Goal: Task Accomplishment & Management: Complete application form

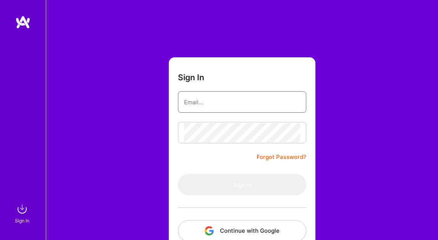
click at [216, 108] on input "email" at bounding box center [242, 101] width 116 height 19
type input "[EMAIL_ADDRESS][DOMAIN_NAME]"
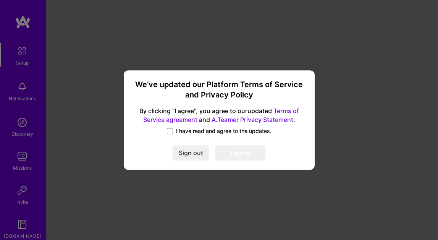
click at [173, 129] on label "I have read and agree to the updates." at bounding box center [219, 131] width 105 height 8
click at [0, 0] on input "I have read and agree to the updates." at bounding box center [0, 0] width 0 height 0
click at [243, 151] on button "I agree" at bounding box center [240, 152] width 50 height 15
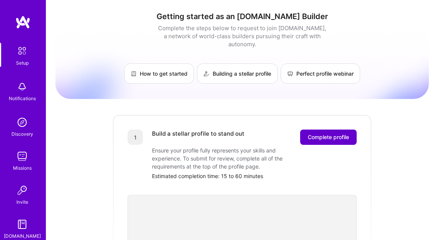
click at [339, 133] on span "Complete profile" at bounding box center [328, 137] width 41 height 8
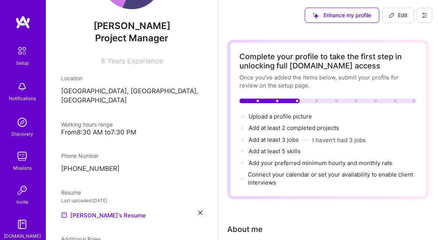
scroll to position [69, 0]
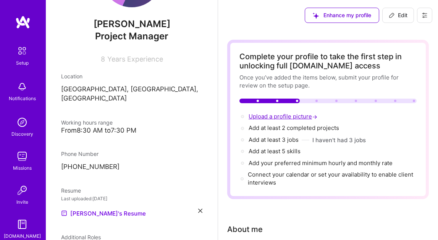
click at [260, 116] on span "Upload a profile picture →" at bounding box center [284, 116] width 70 height 7
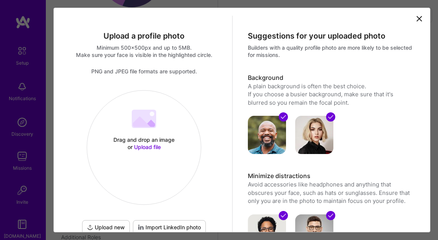
click at [155, 147] on span "Upload file" at bounding box center [147, 147] width 27 height 6
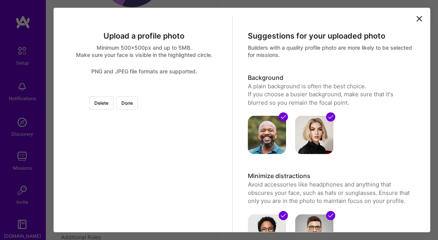
click at [149, 106] on div at bounding box center [226, 172] width 165 height 165
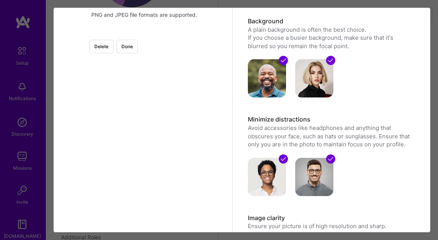
scroll to position [71, 0]
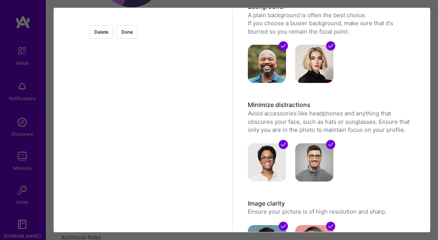
click at [156, 147] on div at bounding box center [226, 156] width 165 height 165
click at [138, 34] on button "Done" at bounding box center [126, 31] width 21 height 13
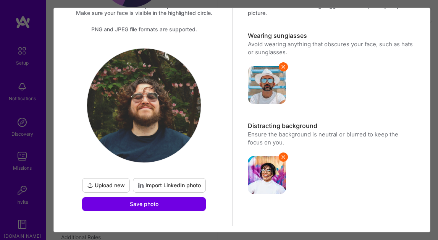
scroll to position [53, 0]
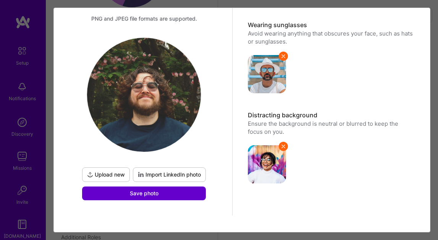
click at [171, 192] on button "Save photo" at bounding box center [144, 193] width 124 height 14
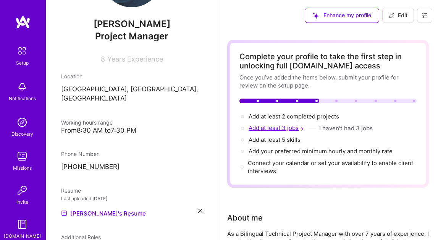
click at [292, 128] on span "Add at least 3 jobs →" at bounding box center [277, 127] width 57 height 7
select select "MX"
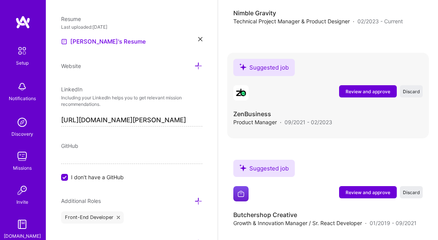
scroll to position [2314, 0]
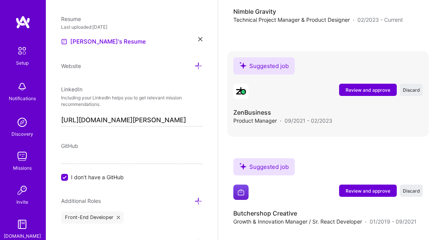
click at [356, 89] on span "Review and approve" at bounding box center [368, 90] width 45 height 6
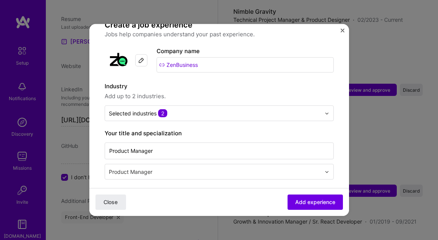
scroll to position [70, 0]
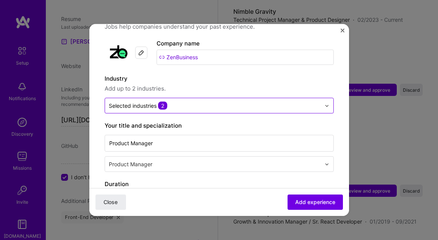
click at [231, 102] on input "text" at bounding box center [215, 106] width 212 height 8
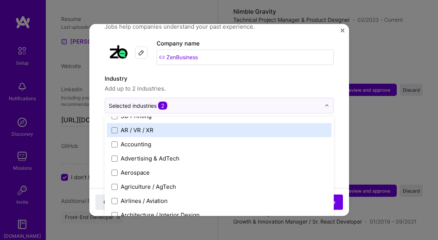
scroll to position [13, 0]
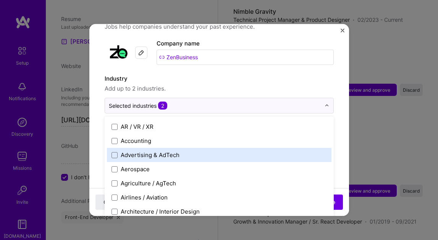
click at [168, 151] on div "Advertising & AdTech" at bounding box center [150, 155] width 59 height 8
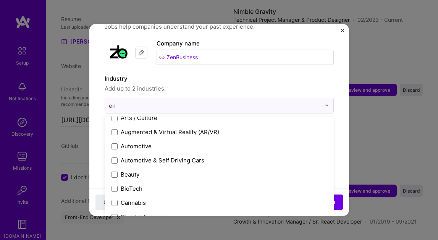
scroll to position [0, 0]
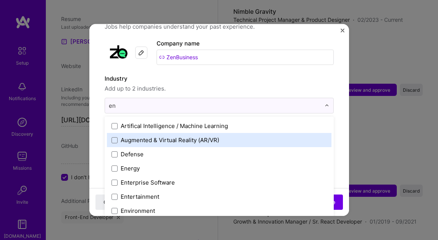
type input "ent"
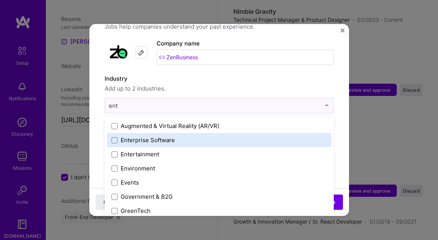
click at [175, 136] on label "Enterprise Software" at bounding box center [219, 140] width 215 height 8
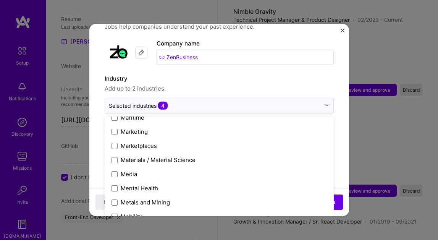
scroll to position [1586, 0]
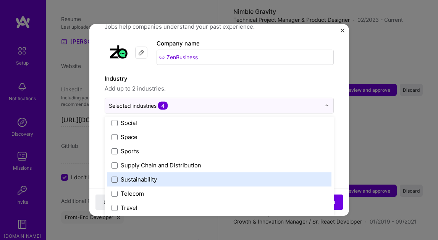
click at [160, 175] on label "Sustainability" at bounding box center [219, 179] width 215 height 8
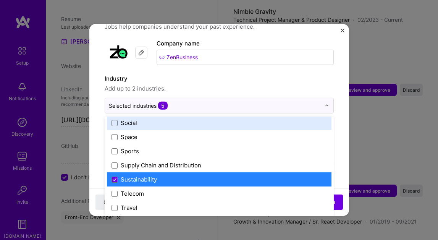
click at [218, 84] on span "Add up to 2 industries." at bounding box center [219, 88] width 229 height 9
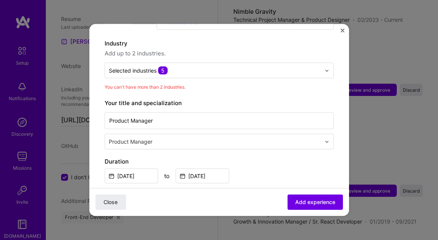
scroll to position [109, 0]
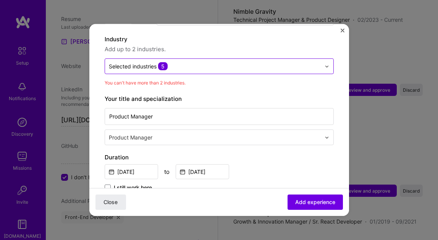
click at [203, 62] on input "text" at bounding box center [215, 66] width 212 height 8
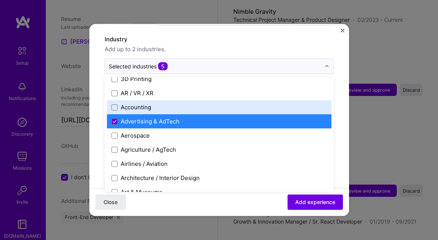
scroll to position [0, 0]
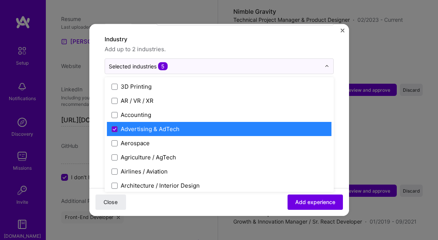
click at [147, 125] on div "Advertising & AdTech" at bounding box center [150, 129] width 59 height 8
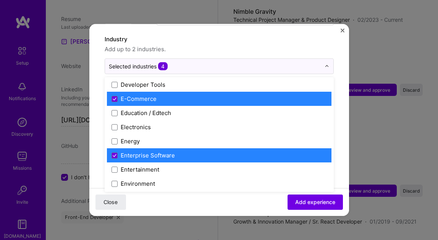
scroll to position [658, 0]
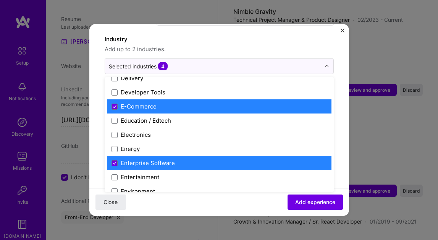
click at [175, 159] on label "Enterprise Software" at bounding box center [219, 163] width 215 height 8
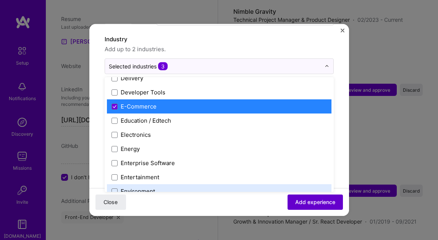
click at [312, 198] on span "Add experience" at bounding box center [315, 202] width 40 height 8
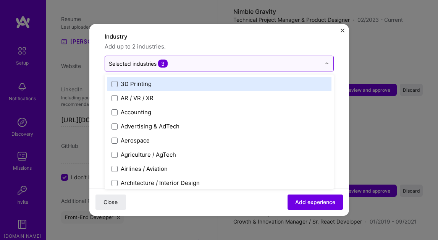
click at [195, 60] on input "text" at bounding box center [215, 64] width 212 height 8
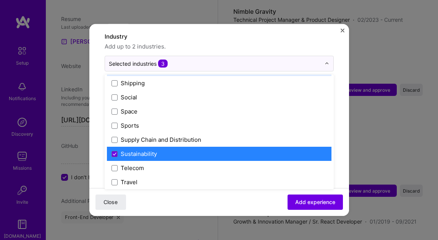
scroll to position [1586, 0]
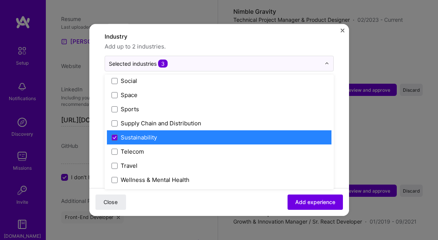
click at [181, 133] on label "Sustainability" at bounding box center [219, 137] width 215 height 8
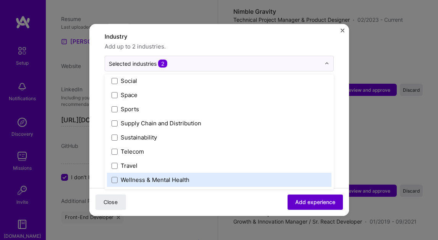
click at [327, 204] on span "Add experience" at bounding box center [315, 202] width 40 height 8
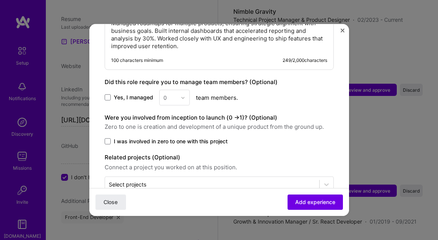
scroll to position [426, 0]
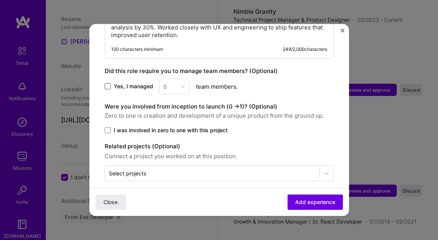
click at [108, 83] on span at bounding box center [108, 86] width 6 height 6
click at [0, 0] on input "Yes, I managed" at bounding box center [0, 0] width 0 height 0
click at [186, 79] on div at bounding box center [185, 86] width 9 height 15
click at [178, 100] on div "1" at bounding box center [175, 107] width 26 height 14
click at [108, 127] on span at bounding box center [108, 130] width 6 height 6
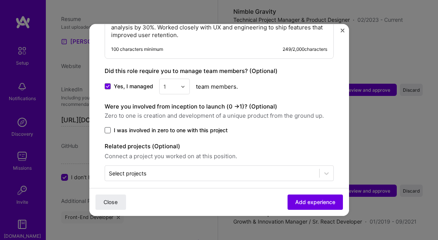
click at [0, 0] on input "I was involved in zero to one with this project" at bounding box center [0, 0] width 0 height 0
click at [108, 129] on icon at bounding box center [108, 130] width 4 height 3
click at [0, 0] on input "I was involved in zero to one with this project" at bounding box center [0, 0] width 0 height 0
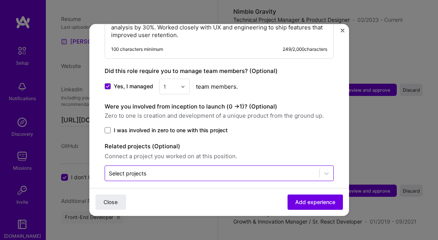
click at [234, 169] on input "text" at bounding box center [212, 173] width 207 height 8
click at [243, 169] on input "text" at bounding box center [212, 173] width 207 height 8
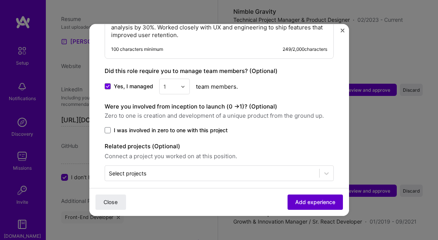
click at [306, 199] on span "Add experience" at bounding box center [315, 202] width 40 height 8
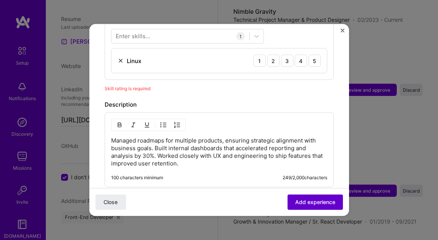
scroll to position [264, 0]
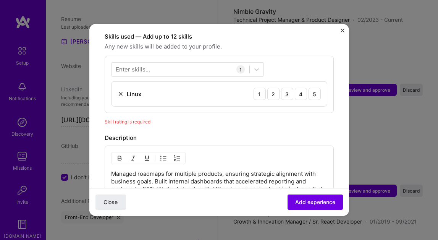
click at [118, 91] on img at bounding box center [121, 94] width 6 height 6
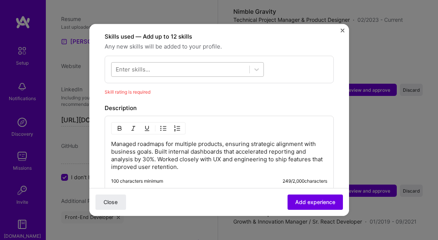
click at [150, 63] on div at bounding box center [181, 69] width 138 height 13
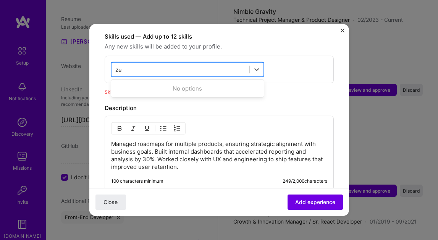
type input "z"
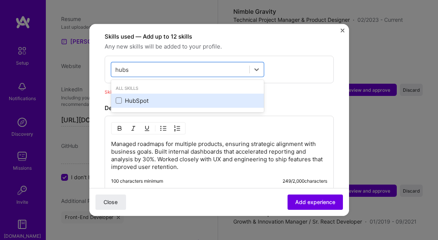
click at [116, 98] on div "HubSpot" at bounding box center [187, 101] width 153 height 14
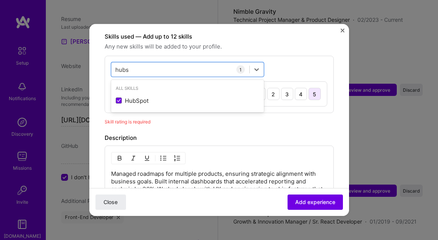
type input "hubs"
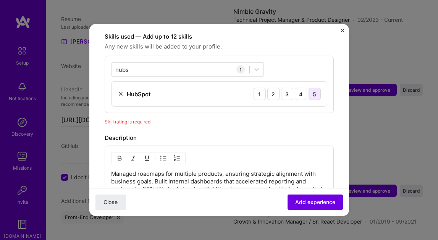
click at [312, 88] on div "5" at bounding box center [315, 94] width 12 height 12
click at [206, 63] on div "hubs hubs" at bounding box center [181, 69] width 138 height 13
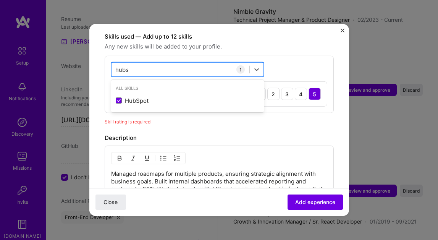
click at [206, 63] on div "hubs hubs" at bounding box center [181, 69] width 138 height 13
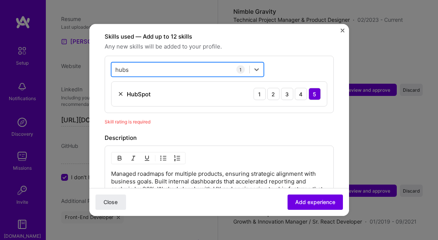
click at [162, 63] on div "hubs hubs" at bounding box center [181, 69] width 138 height 13
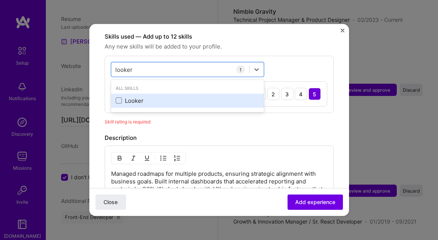
click at [137, 97] on div "Looker" at bounding box center [188, 101] width 144 height 8
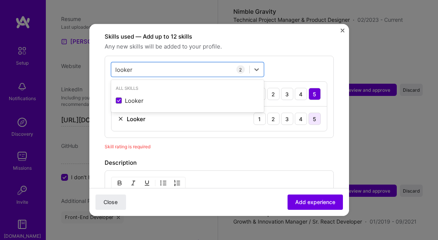
type input "looker"
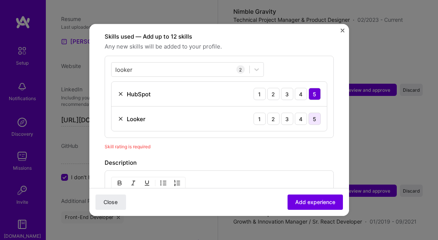
click at [314, 113] on div "5" at bounding box center [315, 119] width 12 height 12
click at [167, 63] on div "looker looker" at bounding box center [181, 69] width 138 height 13
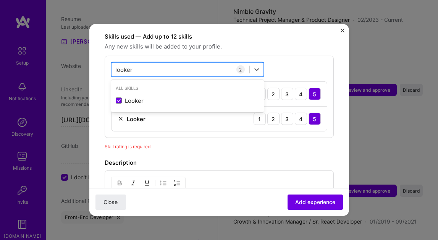
click at [167, 63] on div "looker looker" at bounding box center [181, 69] width 138 height 13
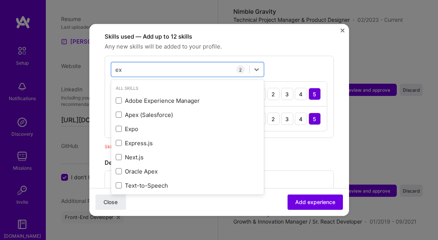
type input "e"
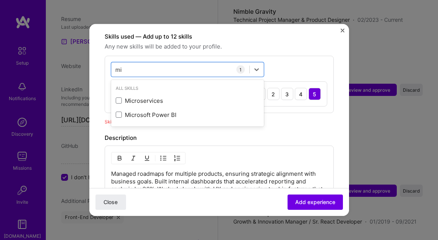
type input "m"
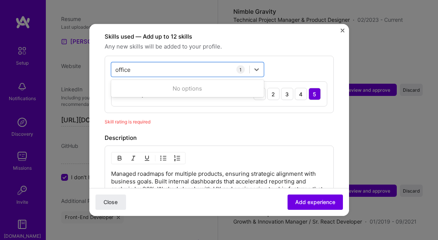
type input "offic"
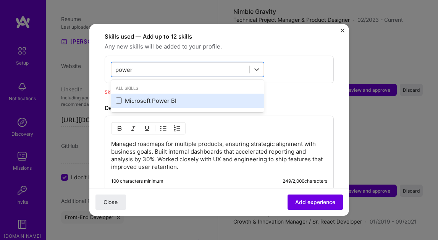
click at [157, 97] on div "Microsoft Power BI" at bounding box center [188, 101] width 144 height 8
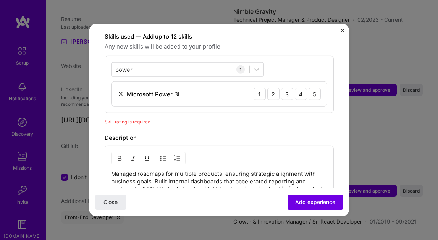
click at [322, 133] on div "Description" at bounding box center [219, 137] width 229 height 9
click at [315, 88] on div "5" at bounding box center [315, 94] width 12 height 12
click at [173, 63] on div "power power" at bounding box center [181, 69] width 138 height 13
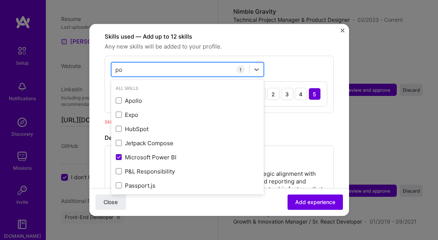
type input "p"
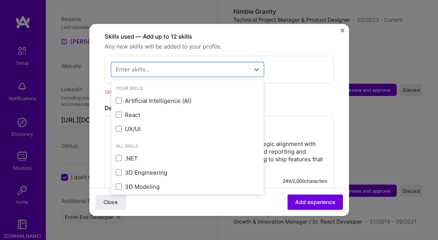
click at [309, 107] on div "Description Managed roadmaps for multiple products, ensuring strategic alignmen…" at bounding box center [219, 146] width 229 height 87
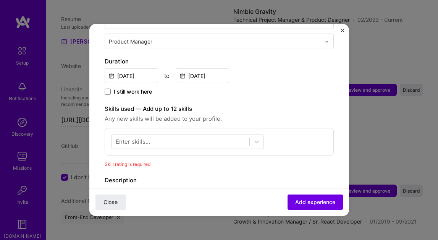
scroll to position [188, 0]
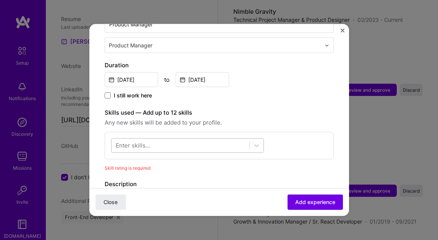
click at [192, 139] on div at bounding box center [181, 145] width 138 height 13
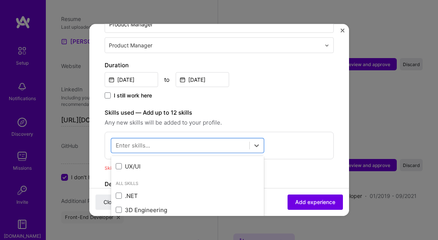
scroll to position [32, 0]
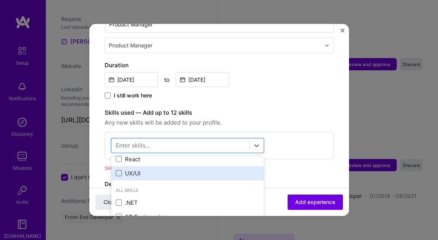
click at [120, 170] on span at bounding box center [119, 173] width 6 height 6
click at [0, 0] on input "checkbox" at bounding box center [0, 0] width 0 height 0
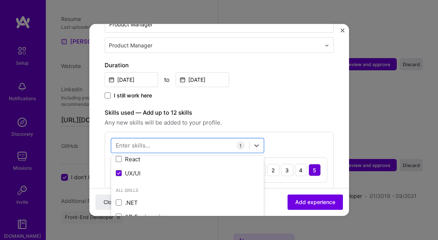
click at [285, 121] on div "Skills used — Add up to 12 skills Any new skills will be added to your profile.…" at bounding box center [219, 148] width 229 height 81
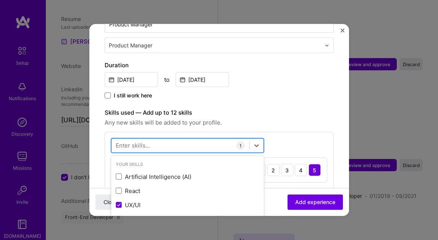
scroll to position [2366, 0]
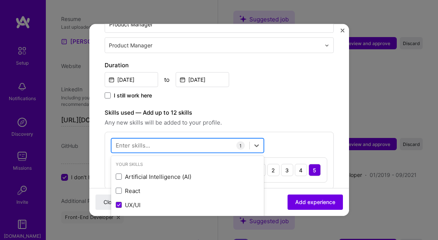
click at [183, 139] on div at bounding box center [181, 145] width 138 height 13
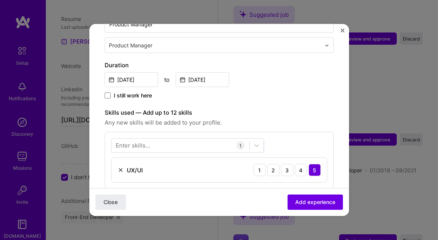
click at [302, 109] on label "Skills used — Add up to 12 skills" at bounding box center [219, 112] width 229 height 9
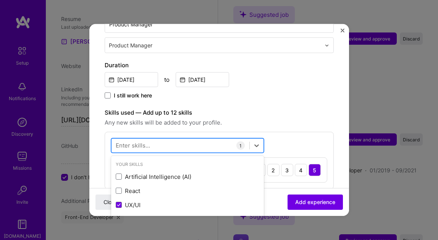
scroll to position [2391, 0]
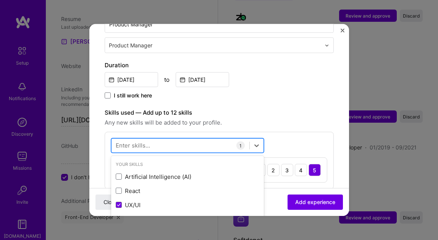
click at [191, 139] on div at bounding box center [181, 145] width 138 height 13
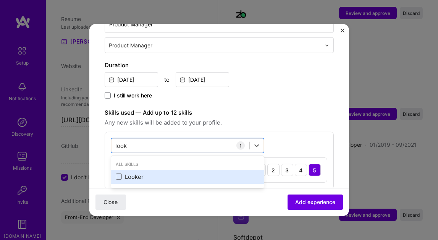
click at [168, 173] on div "Looker" at bounding box center [188, 177] width 144 height 8
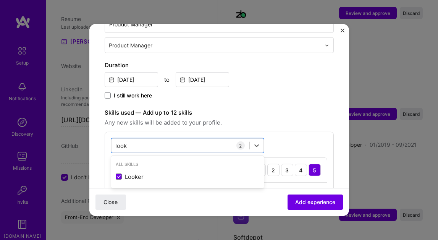
click at [304, 119] on div "Skills used — Add up to 12 skills Any new skills will be added to your profile.…" at bounding box center [219, 161] width 229 height 106
click at [193, 139] on div "look look" at bounding box center [181, 145] width 138 height 13
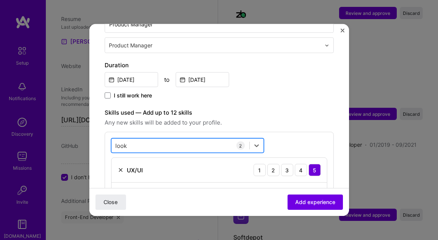
click at [193, 139] on div "look look" at bounding box center [181, 145] width 138 height 13
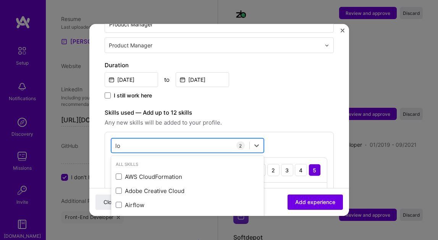
type input "l"
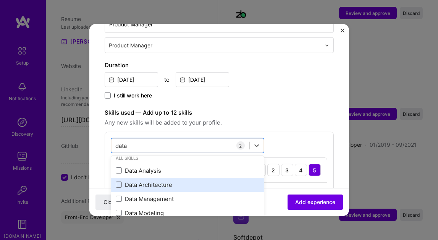
scroll to position [0, 0]
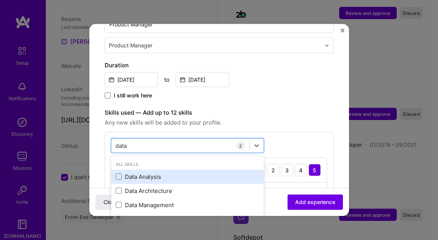
click at [153, 173] on div "Data Analysis" at bounding box center [188, 177] width 144 height 8
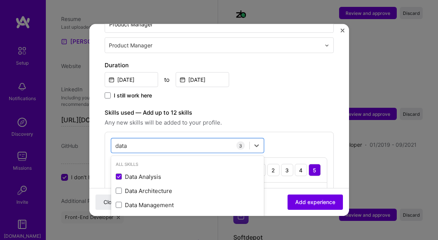
type input "data"
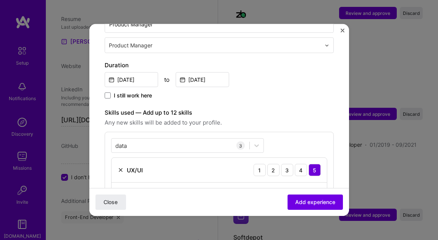
click at [309, 118] on span "Any new skills will be added to your profile." at bounding box center [219, 122] width 229 height 9
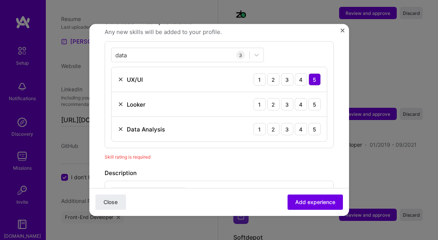
scroll to position [280, 0]
click at [311, 97] on div "5" at bounding box center [315, 103] width 12 height 12
click at [311, 122] on div "5" at bounding box center [315, 128] width 12 height 12
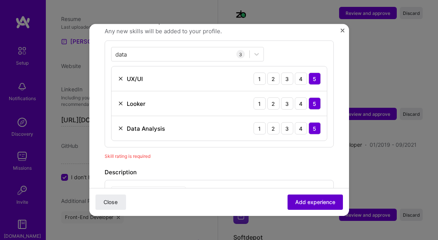
click at [310, 199] on span "Add experience" at bounding box center [315, 202] width 40 height 8
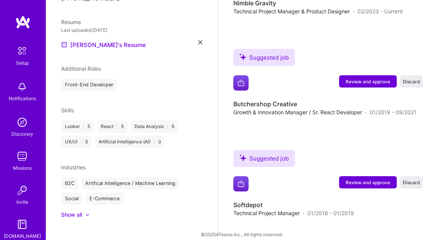
scroll to position [2063, 0]
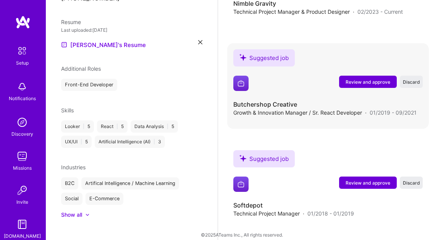
click at [372, 79] on span "Review and approve" at bounding box center [368, 82] width 45 height 6
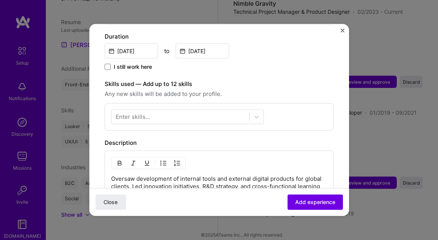
scroll to position [212, 0]
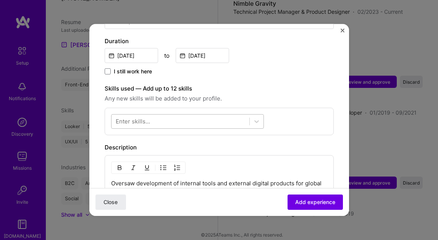
click at [186, 115] on div at bounding box center [181, 121] width 138 height 13
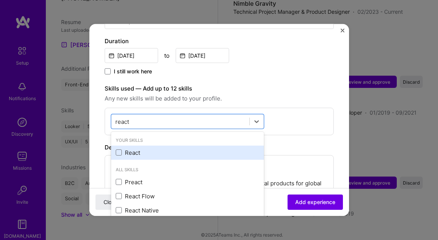
click at [155, 149] on div "React" at bounding box center [188, 153] width 144 height 8
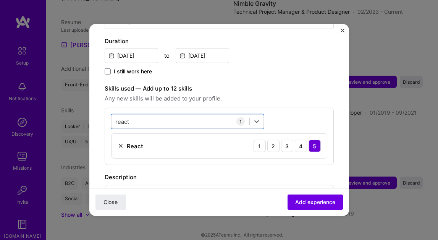
drag, startPoint x: 153, startPoint y: 113, endPoint x: 58, endPoint y: 112, distance: 95.5
click at [58, 112] on div "Adding suggested job This job is suggested based on your LinkedIn, resume or [D…" at bounding box center [219, 120] width 438 height 240
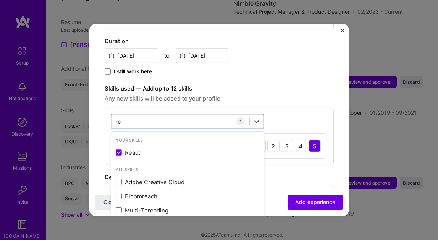
type input "r"
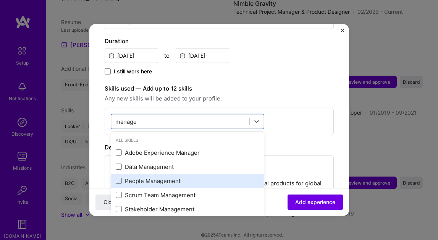
click at [131, 177] on div "People Management" at bounding box center [188, 181] width 144 height 8
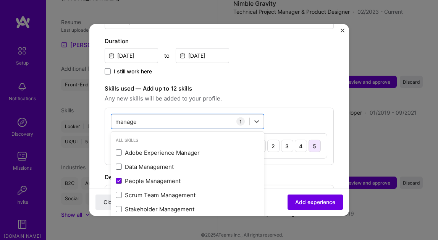
click at [315, 140] on div "5" at bounding box center [315, 146] width 12 height 12
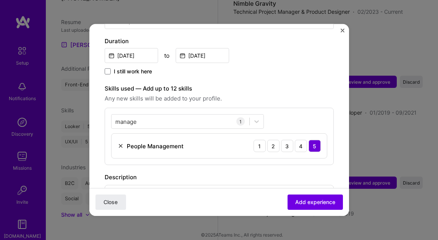
click at [304, 108] on div "manage manage 1 People Management 1 2 3 4 5" at bounding box center [219, 136] width 229 height 57
click at [186, 115] on div "manage manage" at bounding box center [181, 121] width 138 height 13
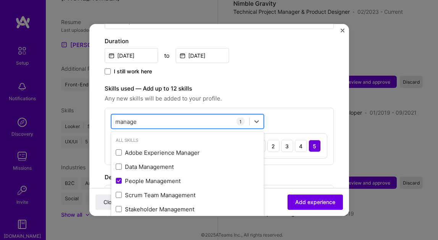
click at [186, 115] on div "manage manage" at bounding box center [181, 121] width 138 height 13
type input "m"
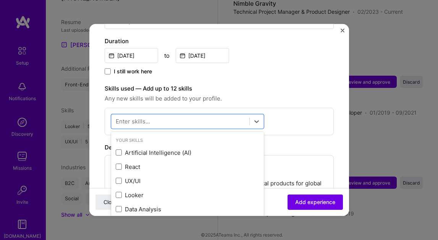
click at [275, 84] on label "Skills used — Add up to 12 skills" at bounding box center [219, 88] width 229 height 9
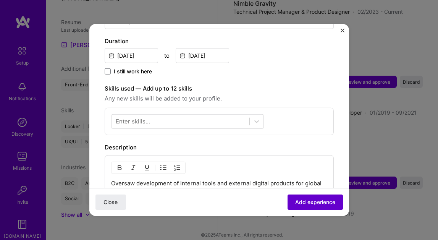
click at [299, 200] on span "Add experience" at bounding box center [315, 202] width 40 height 8
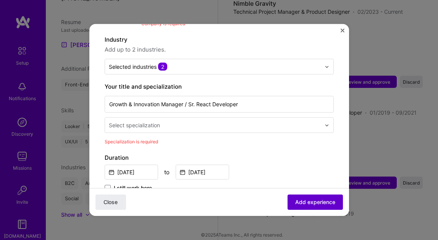
scroll to position [76, 0]
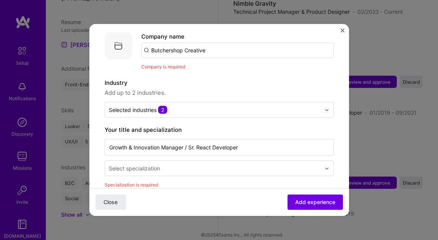
click at [190, 164] on input "text" at bounding box center [215, 168] width 213 height 8
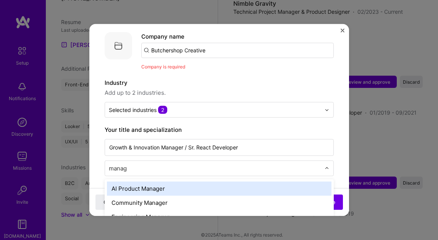
type input "manage"
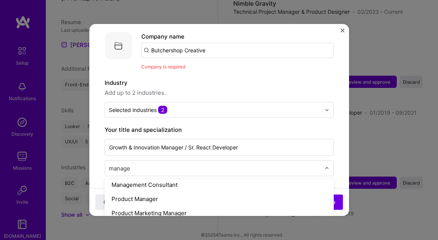
scroll to position [41, 0]
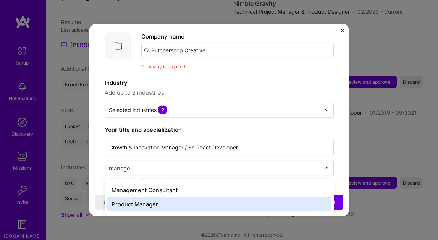
click at [169, 197] on div "Product Manager" at bounding box center [219, 204] width 225 height 14
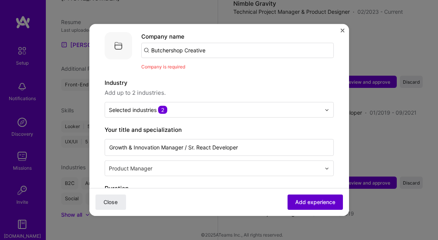
click at [301, 199] on span "Add experience" at bounding box center [315, 202] width 40 height 8
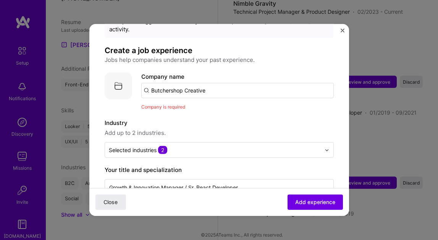
scroll to position [30, 0]
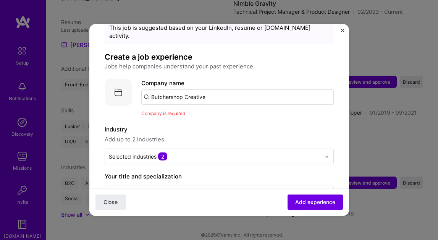
click at [219, 89] on input "Butchershop Creative" at bounding box center [237, 96] width 192 height 15
click at [218, 89] on input "Butchershop Creative" at bounding box center [237, 96] width 192 height 15
click at [331, 201] on span "Add experience" at bounding box center [315, 202] width 40 height 8
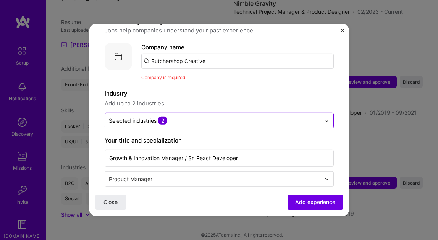
scroll to position [76, 0]
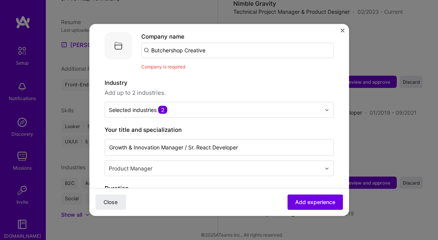
drag, startPoint x: 215, startPoint y: 47, endPoint x: 185, endPoint y: 44, distance: 29.6
click at [185, 44] on input "Butchershop Creative" at bounding box center [237, 50] width 192 height 15
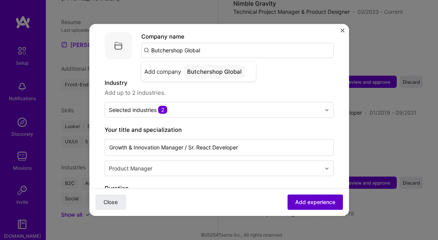
click at [308, 197] on button "Add experience" at bounding box center [315, 201] width 55 height 15
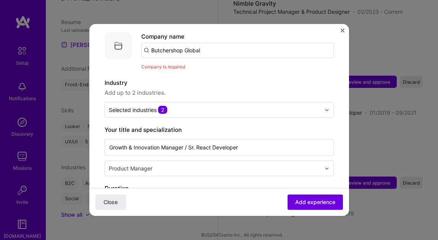
click at [173, 48] on input "Butchershop Global" at bounding box center [237, 50] width 192 height 15
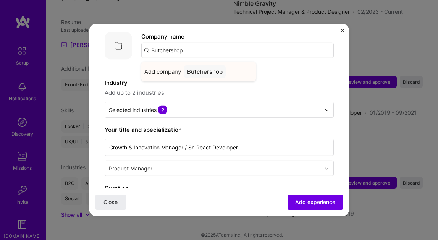
type input "Butchershop"
click at [206, 65] on div "Butchershop" at bounding box center [205, 71] width 42 height 13
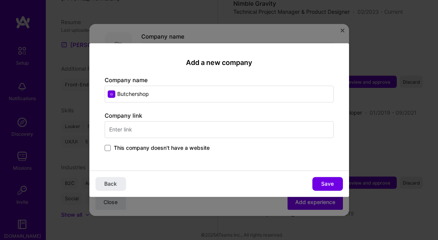
click at [103, 145] on div "Add a new company Company name Butchershop Company link This company doesn't ha…" at bounding box center [219, 106] width 260 height 127
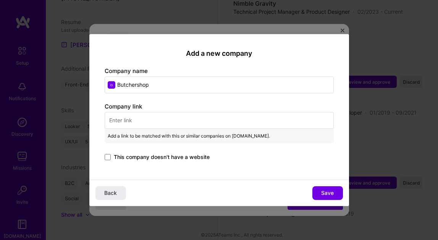
click at [115, 146] on div "Company link Add a link to be matched with this or similar companies on [DOMAIN…" at bounding box center [219, 132] width 229 height 60
click at [117, 155] on span "This company doesn't have a website" at bounding box center [162, 157] width 96 height 8
click at [0, 0] on input "This company doesn't have a website" at bounding box center [0, 0] width 0 height 0
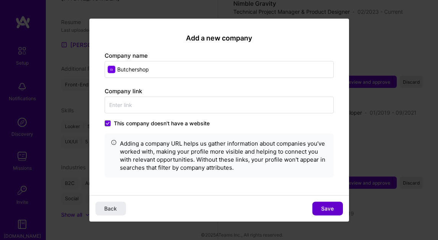
click at [326, 208] on span "Save" at bounding box center [327, 208] width 13 height 8
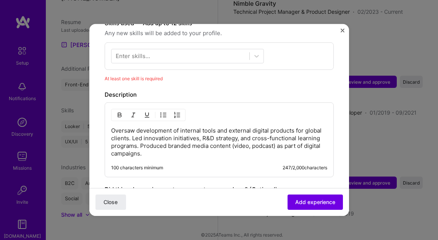
scroll to position [293, 0]
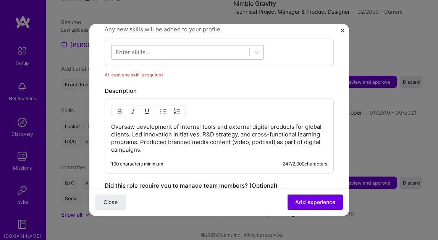
click at [160, 46] on div at bounding box center [181, 52] width 138 height 13
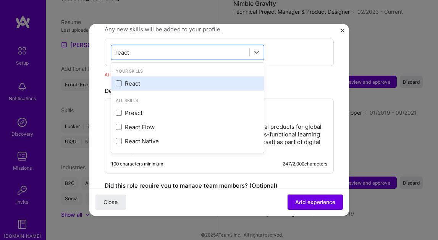
click at [139, 79] on div "React" at bounding box center [188, 83] width 144 height 8
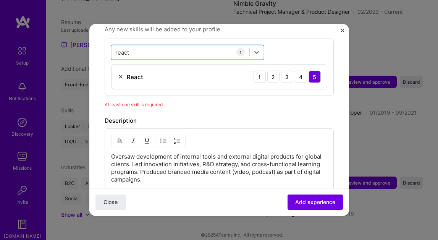
drag, startPoint x: 140, startPoint y: 47, endPoint x: 110, endPoint y: 45, distance: 30.2
click at [110, 45] on div "option React, selected. Select is focused ,type to refine list, press Down to o…" at bounding box center [219, 67] width 229 height 57
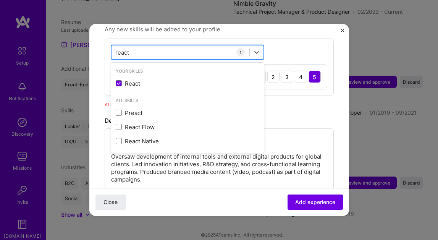
drag, startPoint x: 134, startPoint y: 47, endPoint x: 116, endPoint y: 44, distance: 17.8
click at [116, 46] on div "react react" at bounding box center [181, 52] width 138 height 13
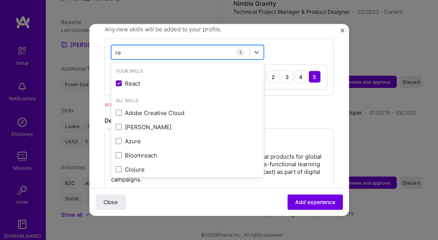
type input "r"
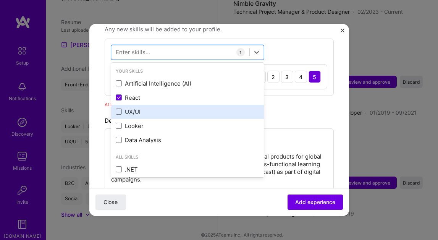
click at [126, 108] on div "UX/UI" at bounding box center [188, 112] width 144 height 8
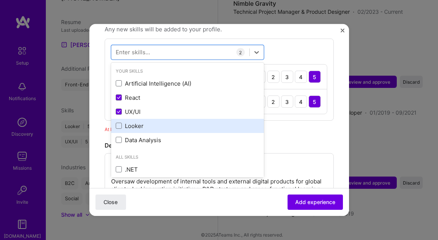
click at [126, 122] on div "Looker" at bounding box center [188, 126] width 144 height 8
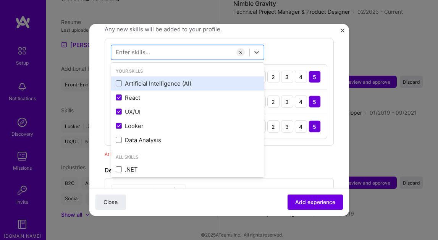
click at [157, 79] on div "Artificial Intelligence (AI)" at bounding box center [188, 83] width 144 height 8
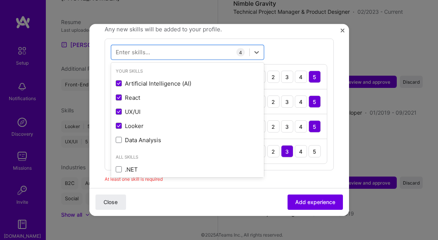
click at [291, 163] on div "Skills used — Add up to 12 skills Any new skills will be added to your profile.…" at bounding box center [219, 99] width 229 height 168
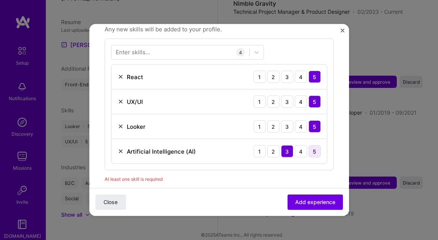
click at [311, 145] on div "5" at bounding box center [315, 151] width 12 height 12
click at [309, 199] on span "Add experience" at bounding box center [315, 202] width 40 height 8
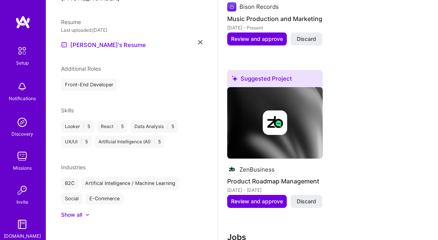
scroll to position [1596, 0]
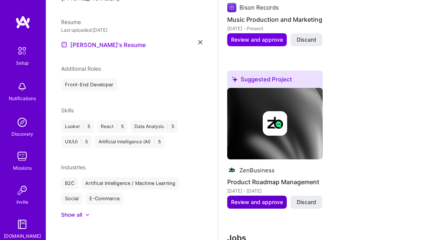
click at [265, 198] on span "Review and approve" at bounding box center [257, 202] width 52 height 8
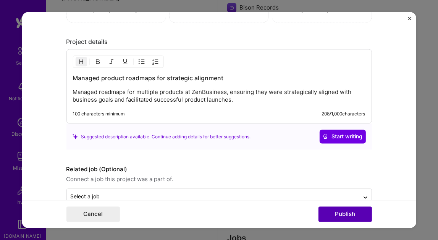
scroll to position [616, 0]
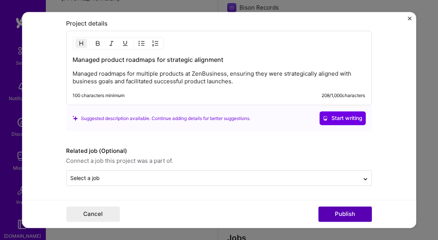
click at [333, 213] on button "Publish" at bounding box center [344, 214] width 53 height 15
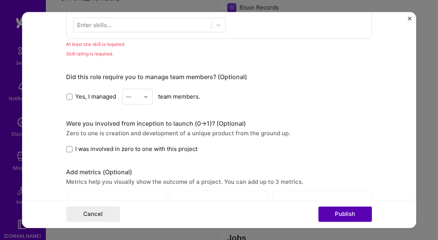
scroll to position [382, 0]
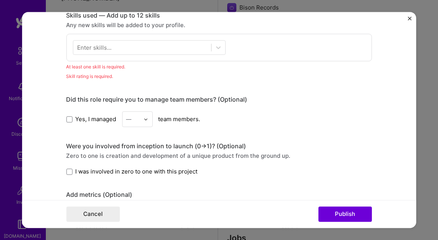
click at [408, 16] on form "Editing suggested project This project is suggested based on your LinkedIn, res…" at bounding box center [219, 120] width 394 height 216
click at [411, 23] on button "Close" at bounding box center [410, 20] width 4 height 8
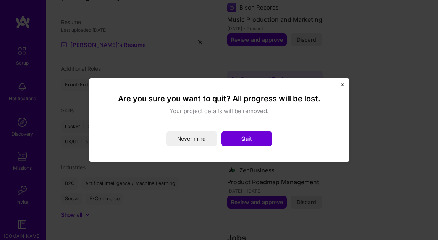
click at [344, 84] on div "Are you sure you want to quit? All progress will be lost. Your project details …" at bounding box center [219, 119] width 260 height 83
click at [241, 139] on button "Quit" at bounding box center [247, 138] width 50 height 15
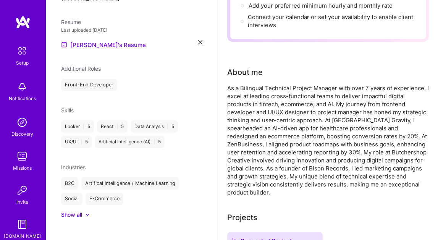
scroll to position [0, 0]
